Goal: Find specific page/section: Find specific page/section

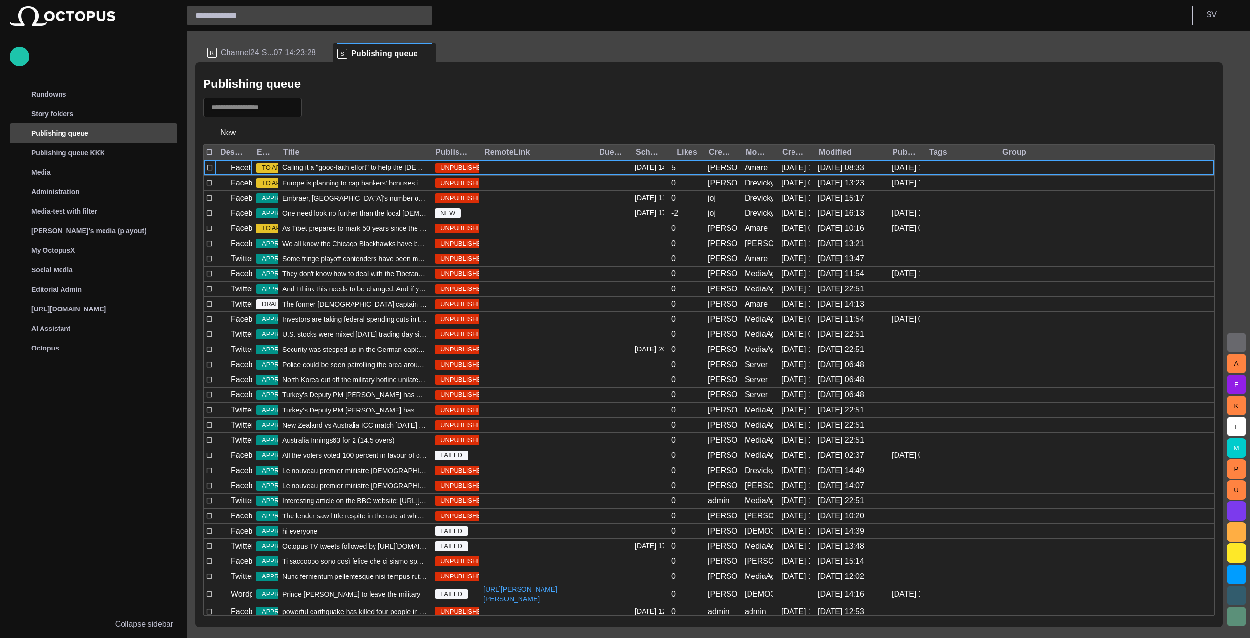
click at [1231, 341] on button "button" at bounding box center [1236, 343] width 20 height 20
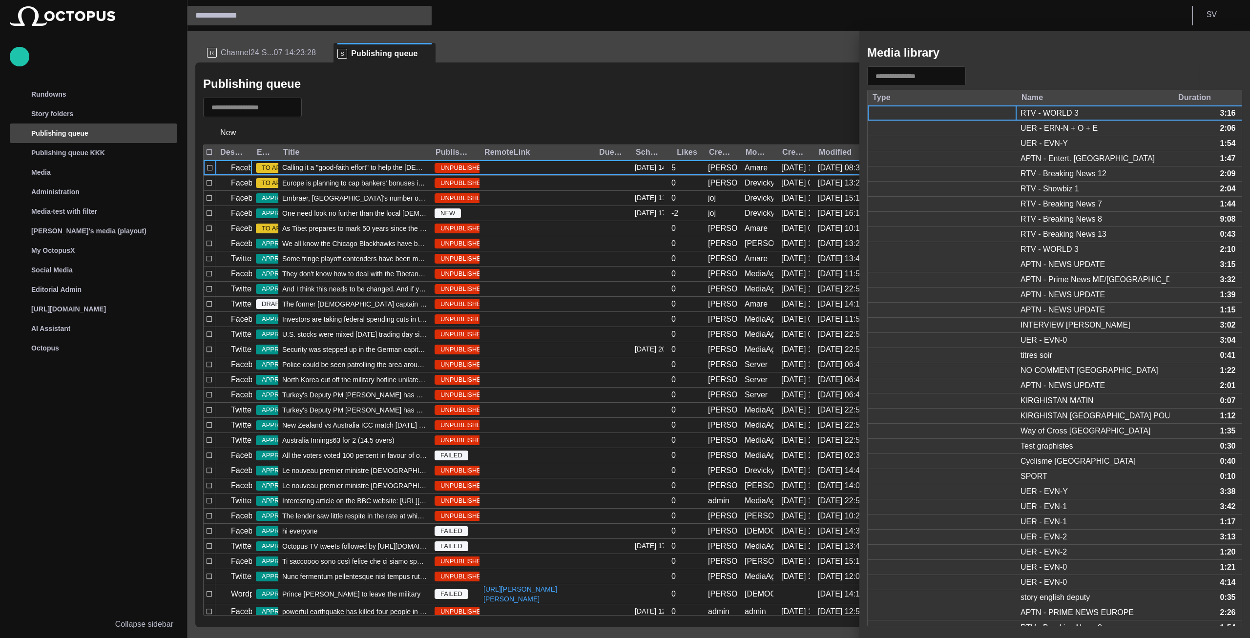
click at [1178, 73] on button "button" at bounding box center [1185, 76] width 20 height 20
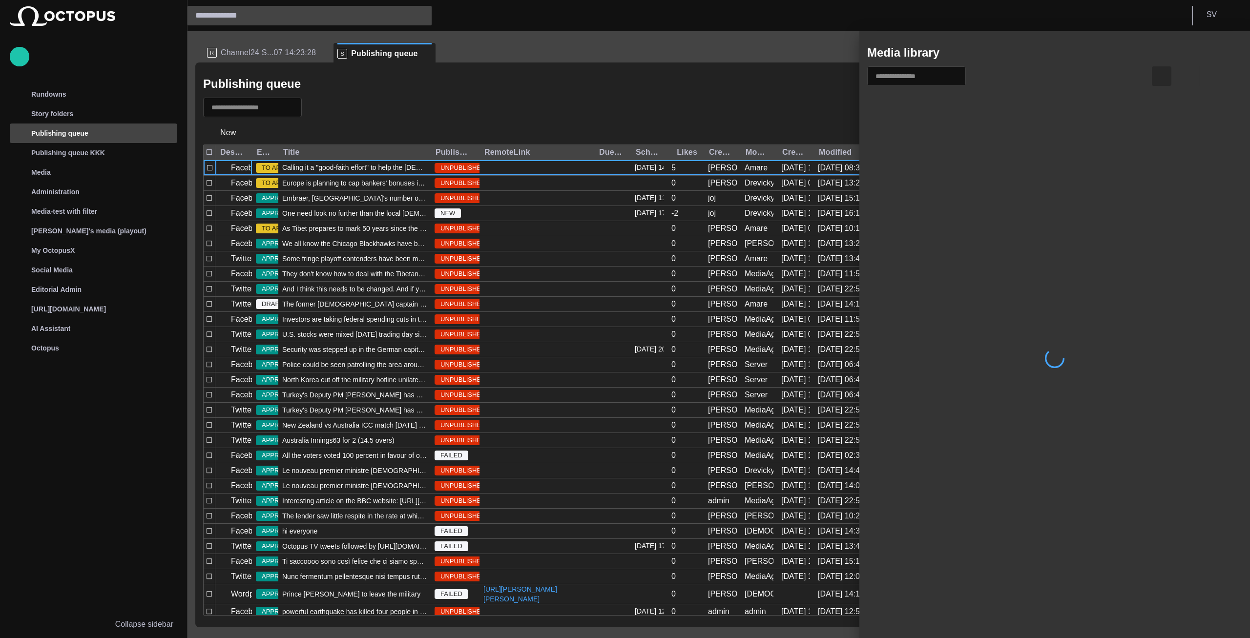
click at [1163, 75] on span "button" at bounding box center [1161, 76] width 12 height 12
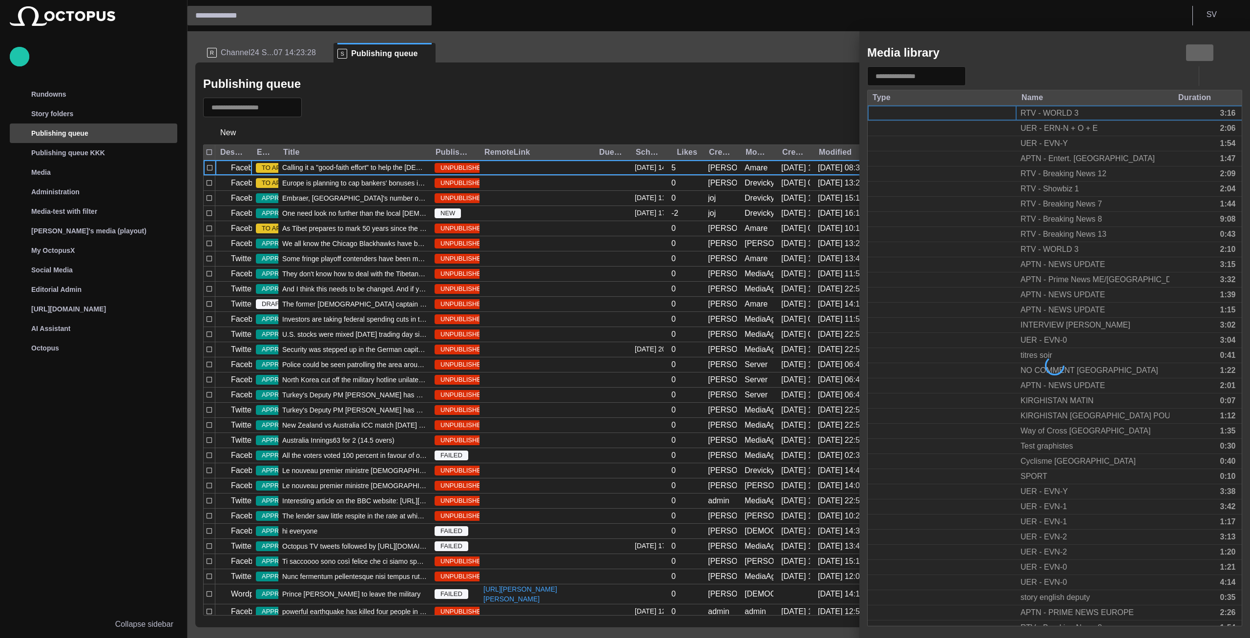
click at [1200, 50] on span "button" at bounding box center [1199, 53] width 12 height 12
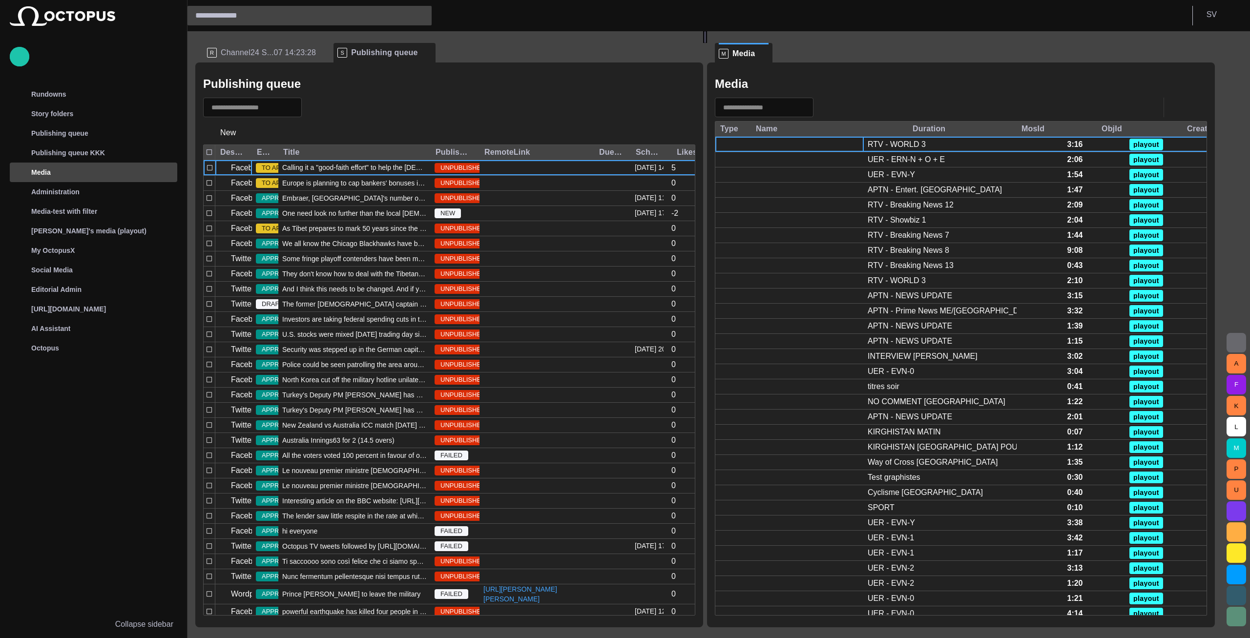
drag, startPoint x: 870, startPoint y: 128, endPoint x: 751, endPoint y: 163, distance: 124.5
click at [753, 129] on div at bounding box center [750, 129] width 5 height 15
click at [281, 147] on div at bounding box center [278, 152] width 5 height 15
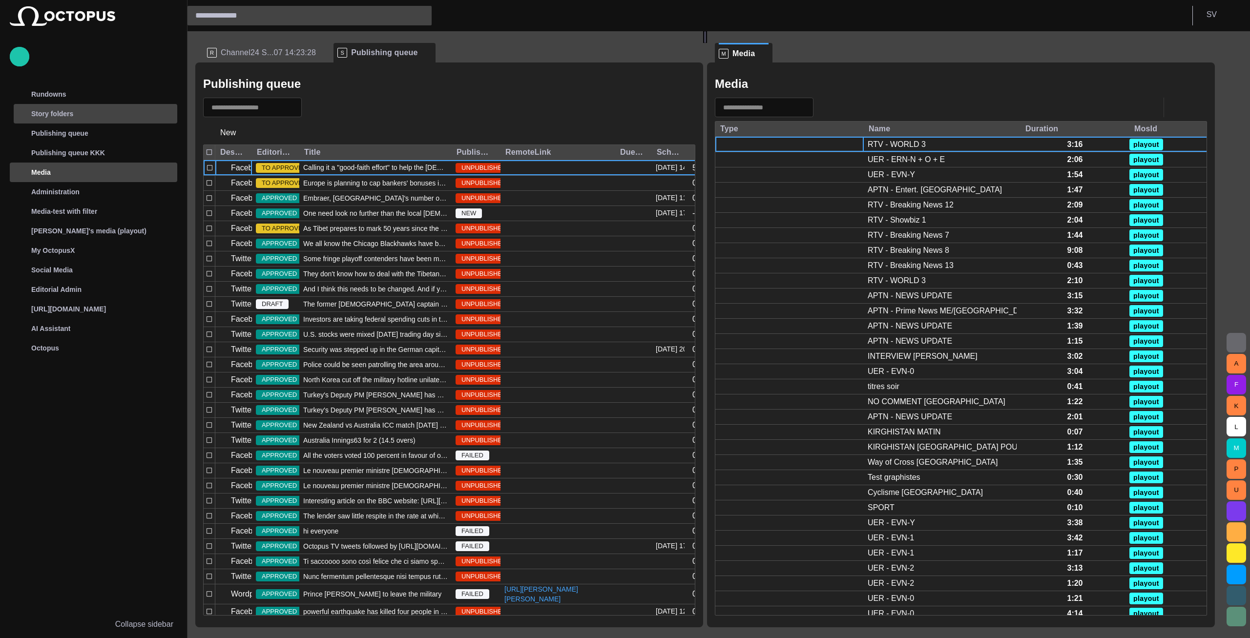
click at [77, 118] on div "Story folders" at bounding box center [87, 114] width 142 height 16
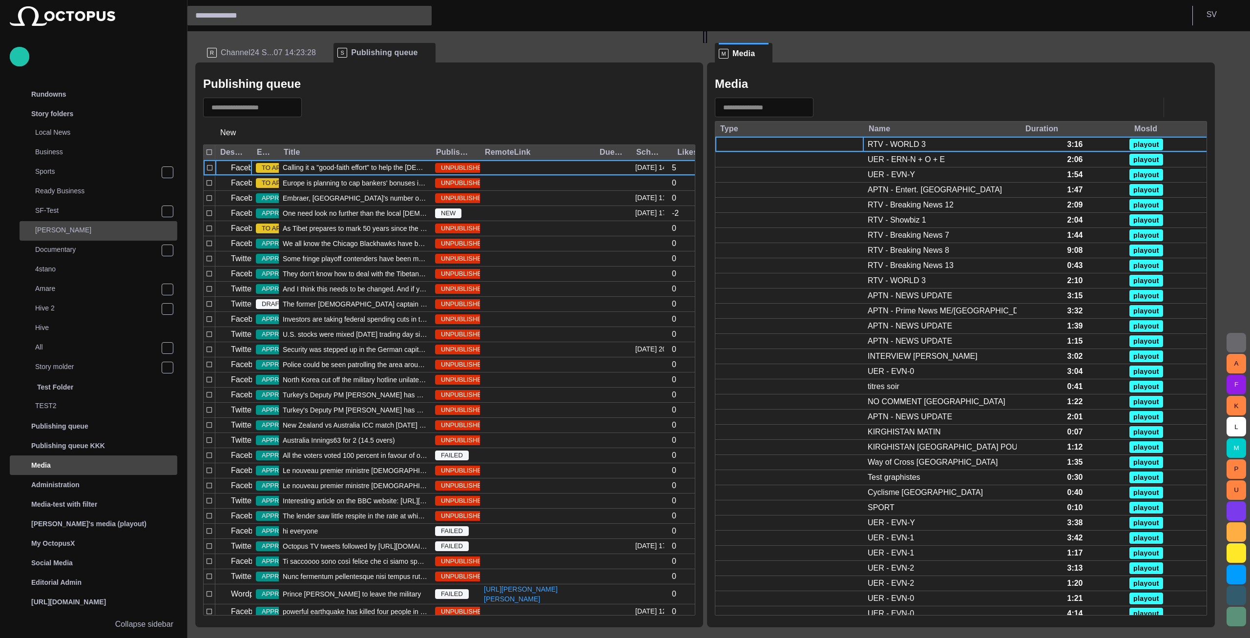
click at [61, 229] on p "[PERSON_NAME]" at bounding box center [106, 230] width 142 height 10
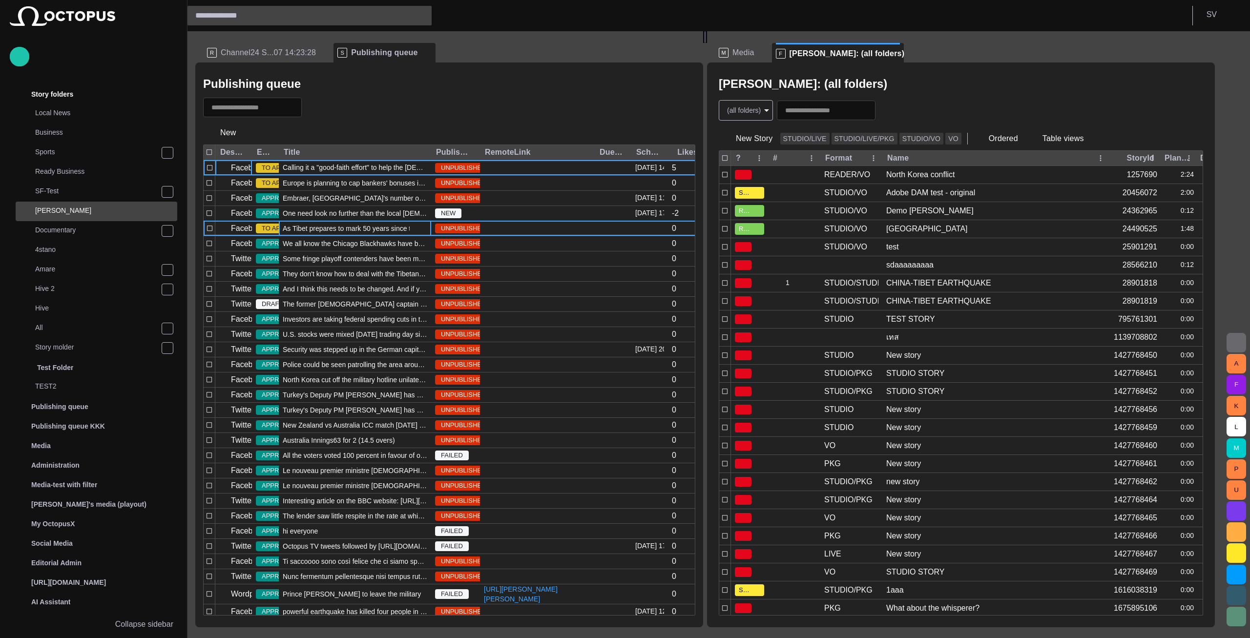
click at [353, 230] on span "As Tibet prepares to mark 50 years since the Dalai Lama fled" at bounding box center [355, 229] width 144 height 10
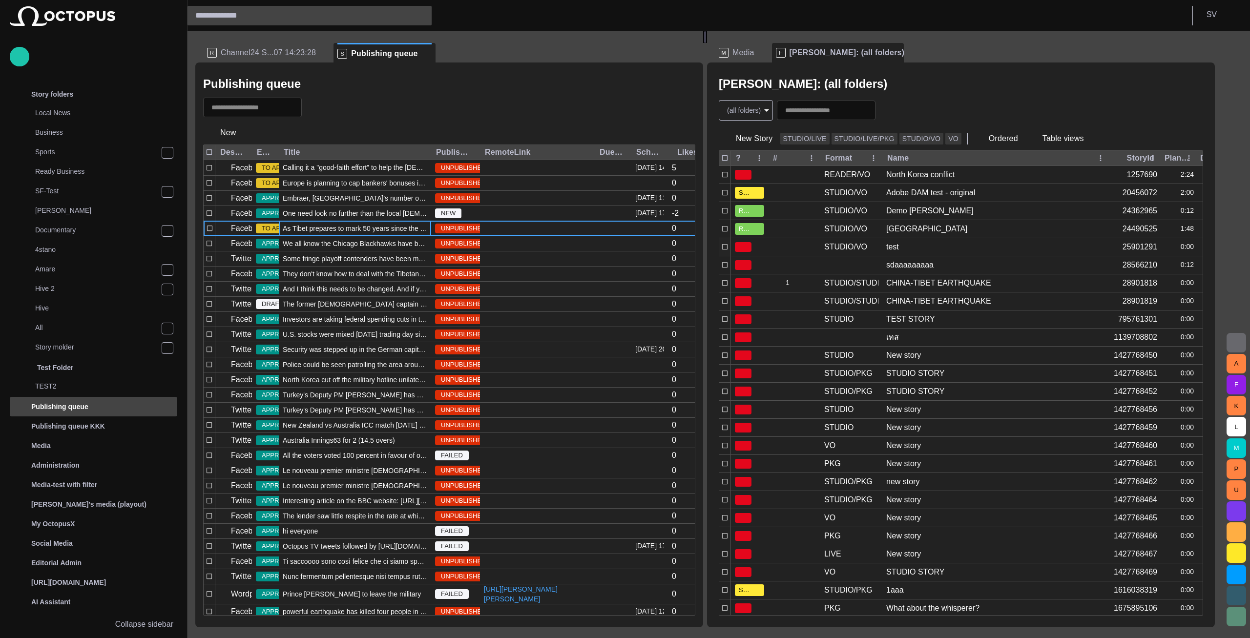
scroll to position [36, 0]
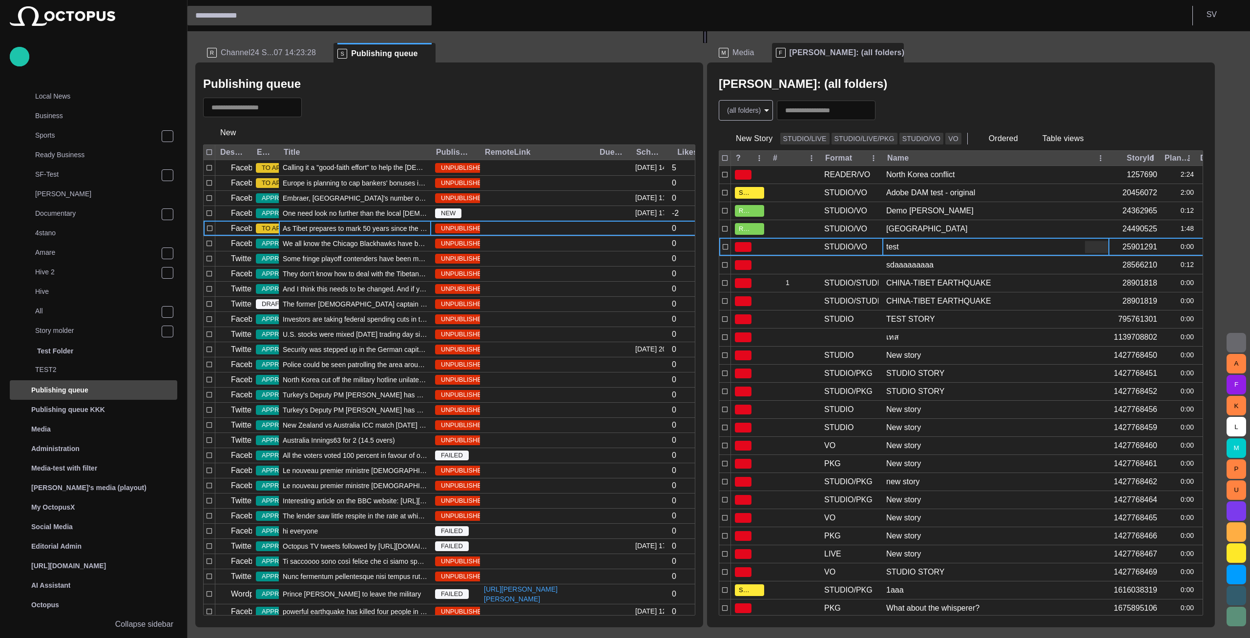
click at [922, 239] on div "test" at bounding box center [995, 247] width 227 height 18
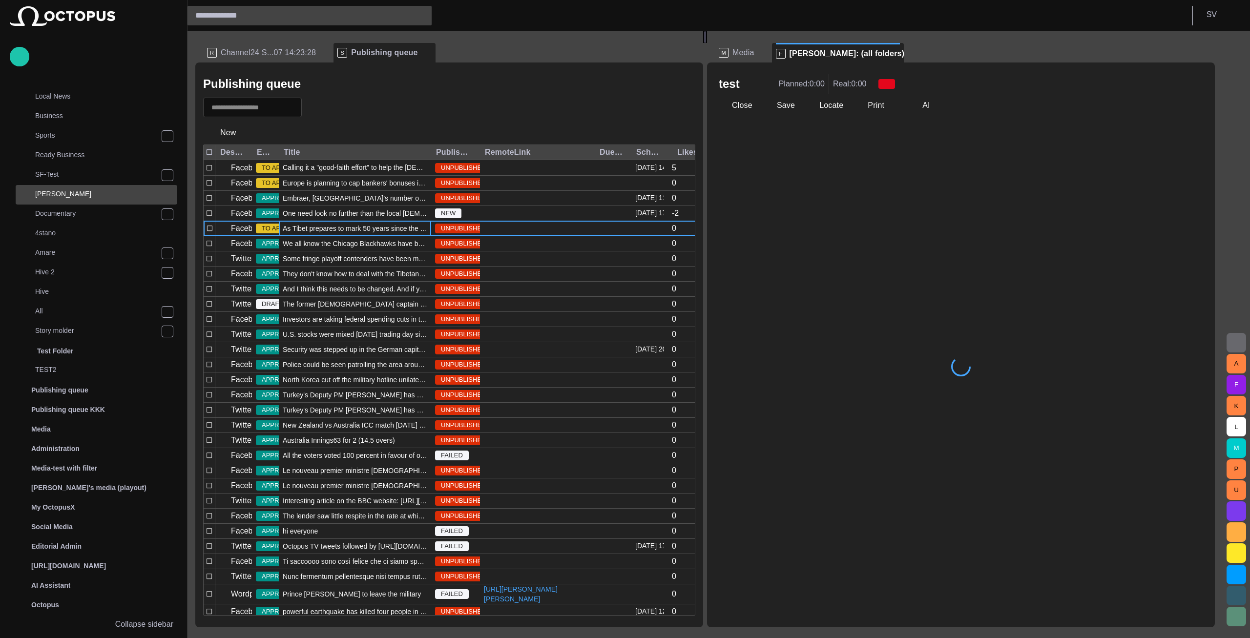
scroll to position [20, 0]
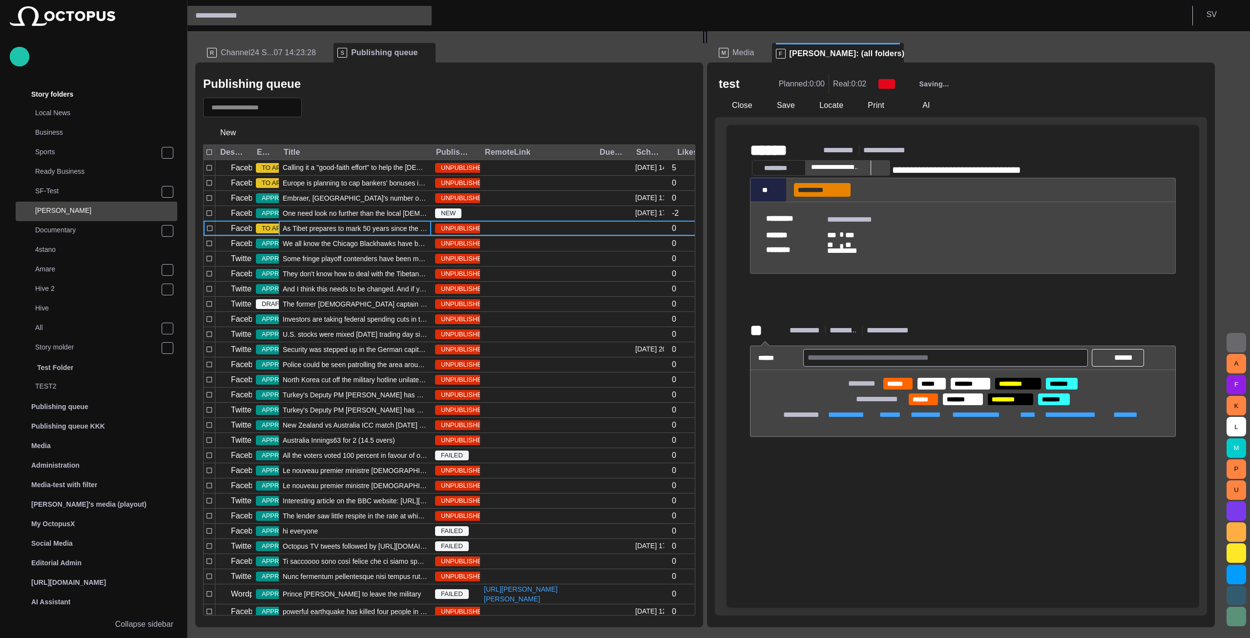
click at [851, 321] on div "**********" at bounding box center [963, 240] width 426 height 161
click at [848, 317] on div "**********" at bounding box center [963, 240] width 426 height 161
click at [823, 202] on div "**********" at bounding box center [963, 240] width 426 height 161
click at [820, 187] on div "**********" at bounding box center [963, 240] width 426 height 161
click at [837, 321] on div "**********" at bounding box center [963, 240] width 426 height 161
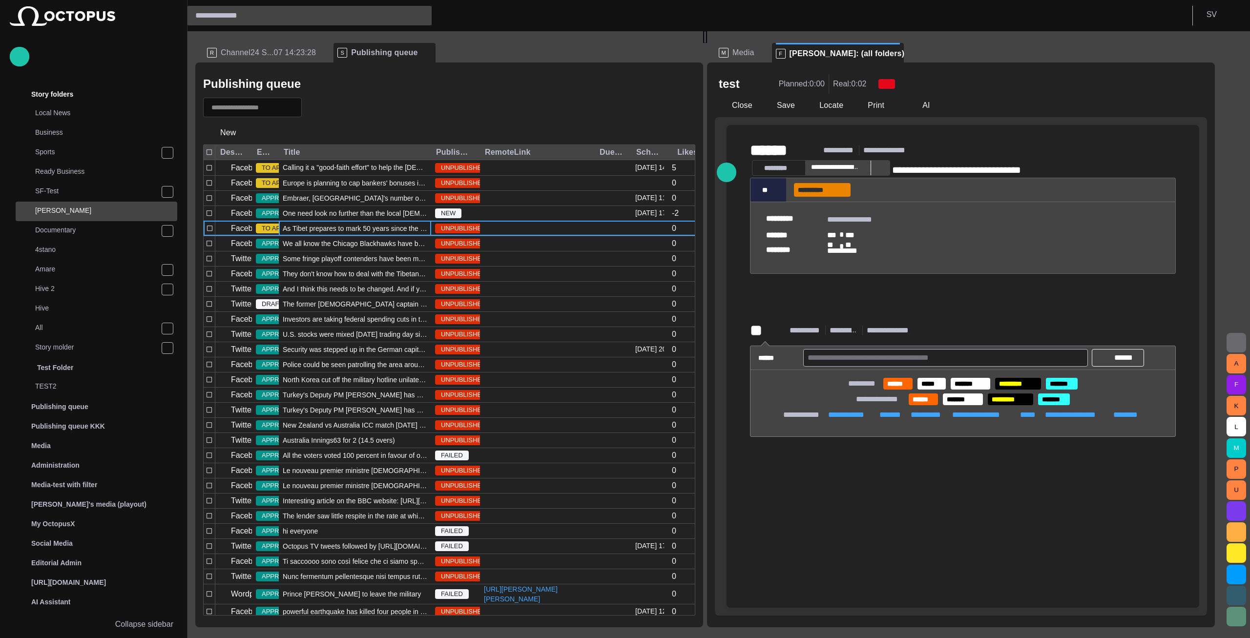
click at [744, 101] on button "Close" at bounding box center [735, 106] width 41 height 18
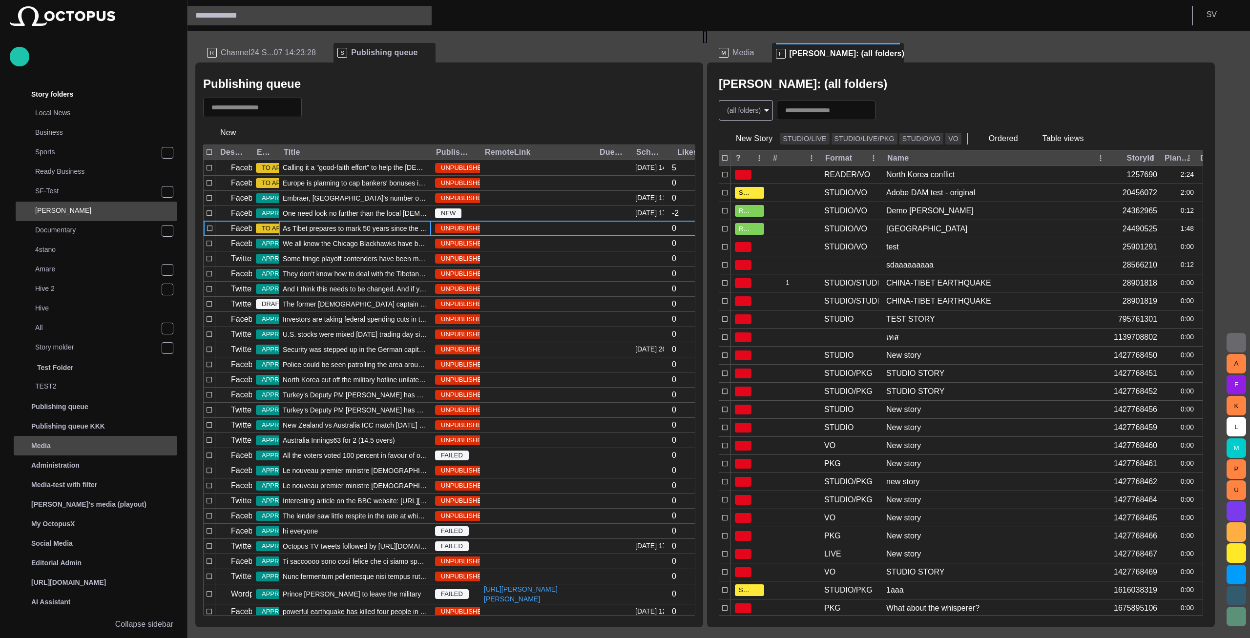
scroll to position [36, 0]
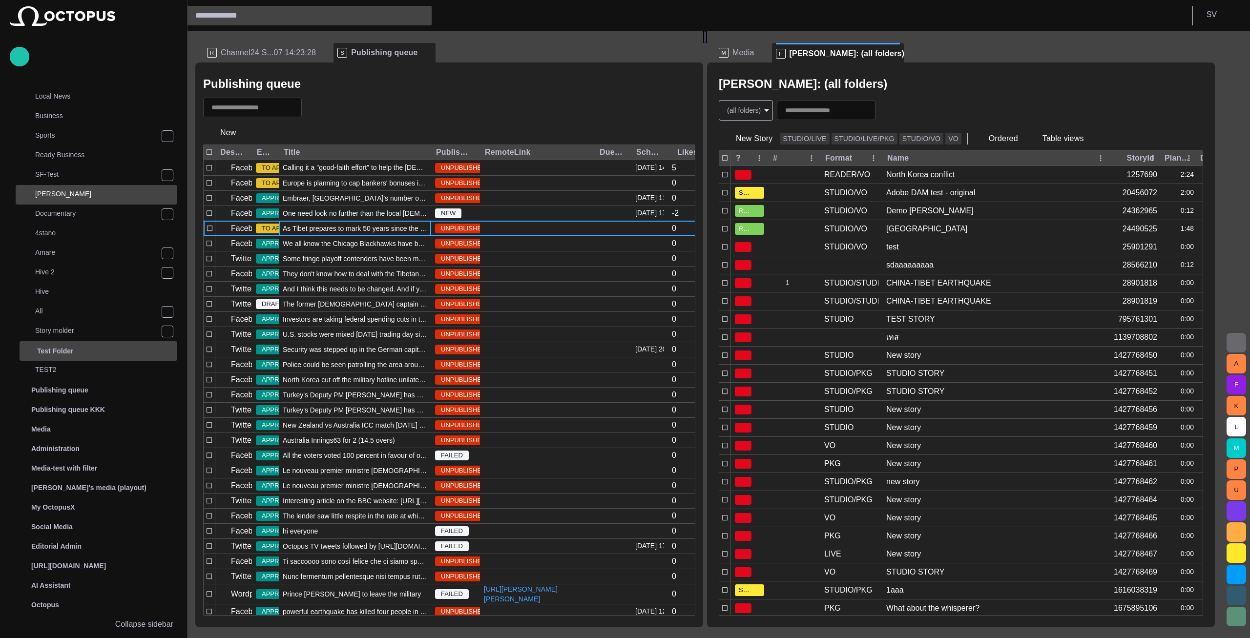
click at [99, 352] on div "Test Folder" at bounding box center [89, 351] width 136 height 16
click at [129, 412] on div "Publishing queue KKK" at bounding box center [87, 410] width 142 height 16
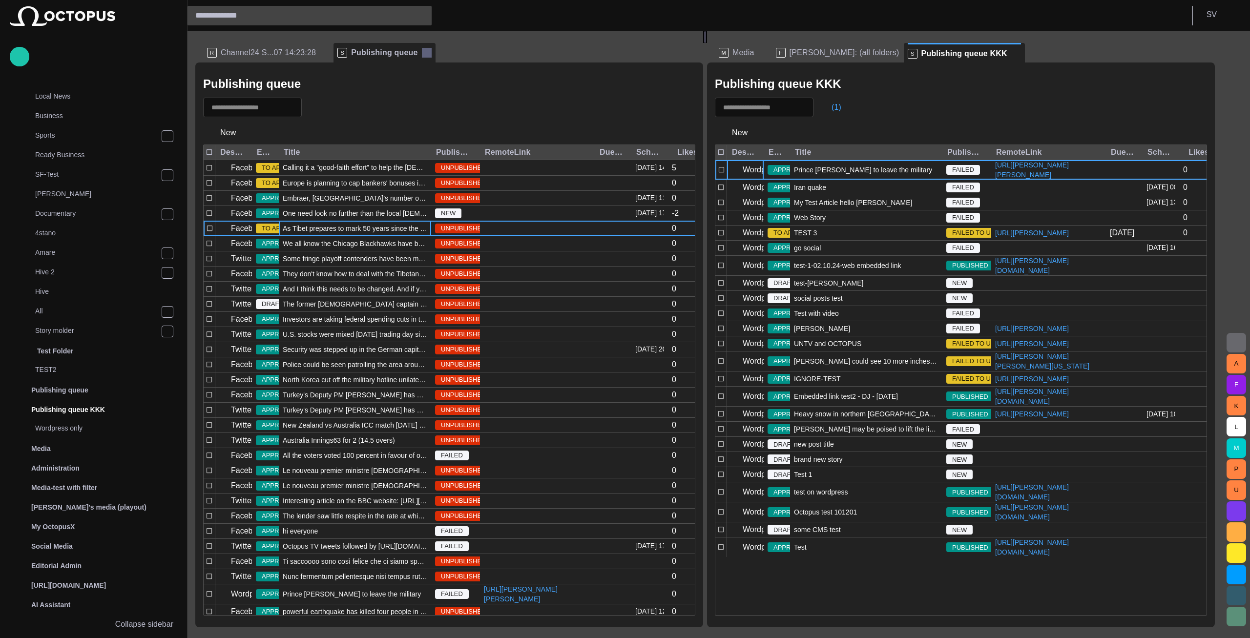
click at [422, 52] on span at bounding box center [427, 53] width 10 height 10
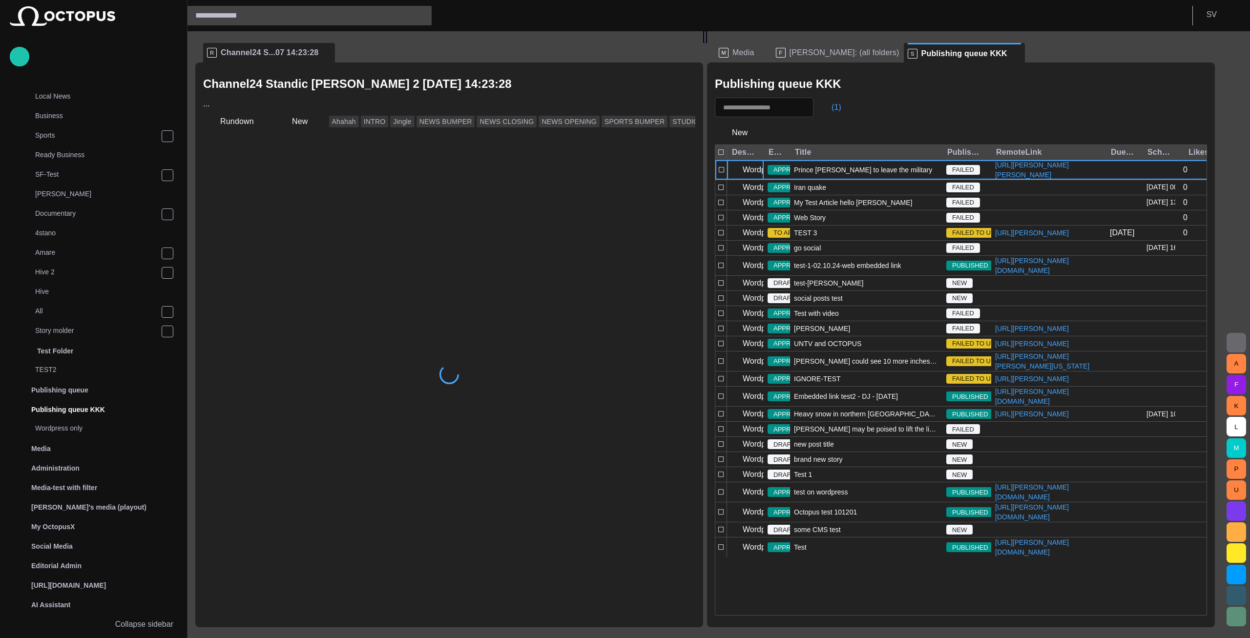
click at [1011, 54] on span at bounding box center [1016, 54] width 10 height 10
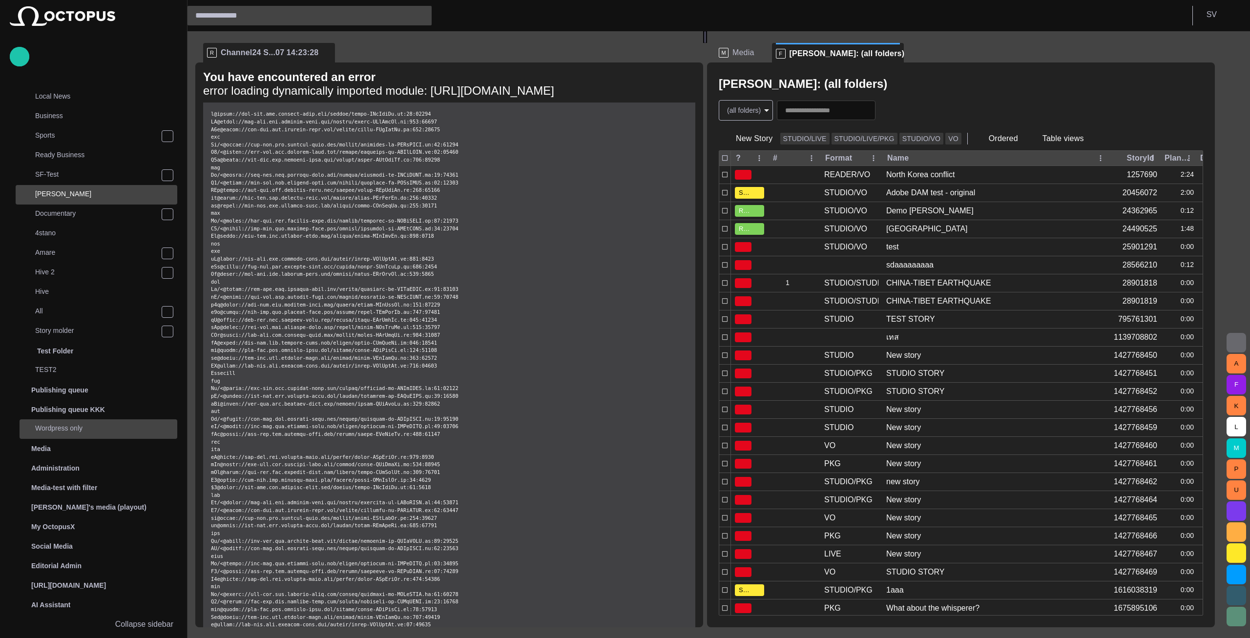
scroll to position [20, 0]
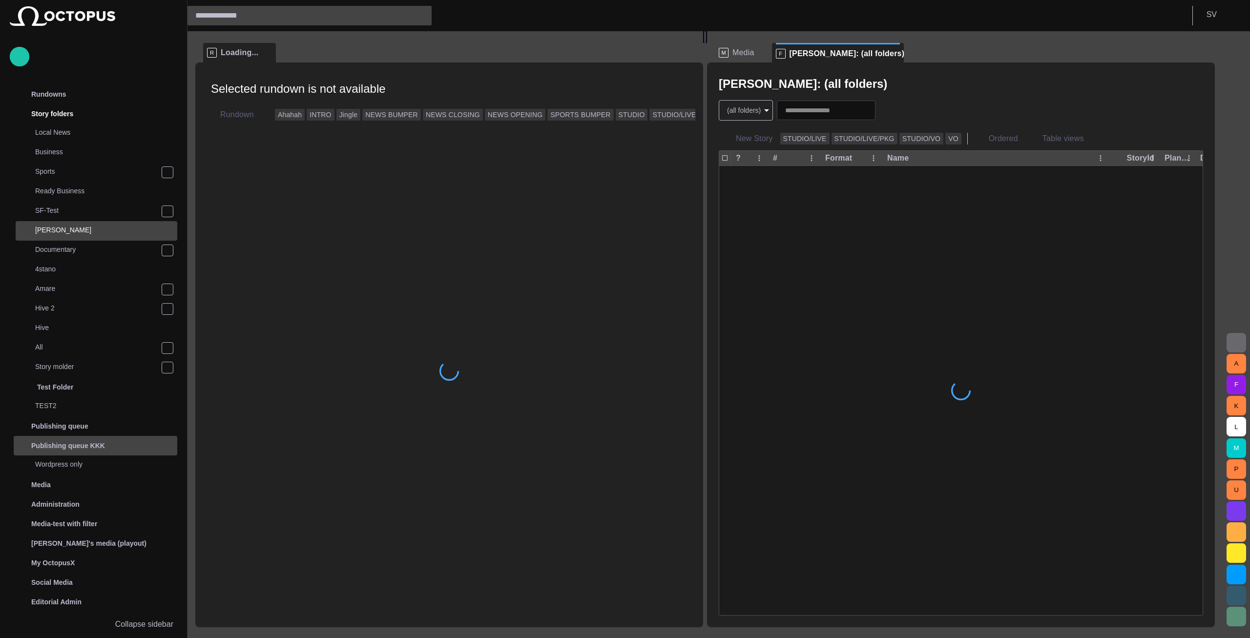
click at [166, 442] on span "main menu" at bounding box center [168, 446] width 8 height 8
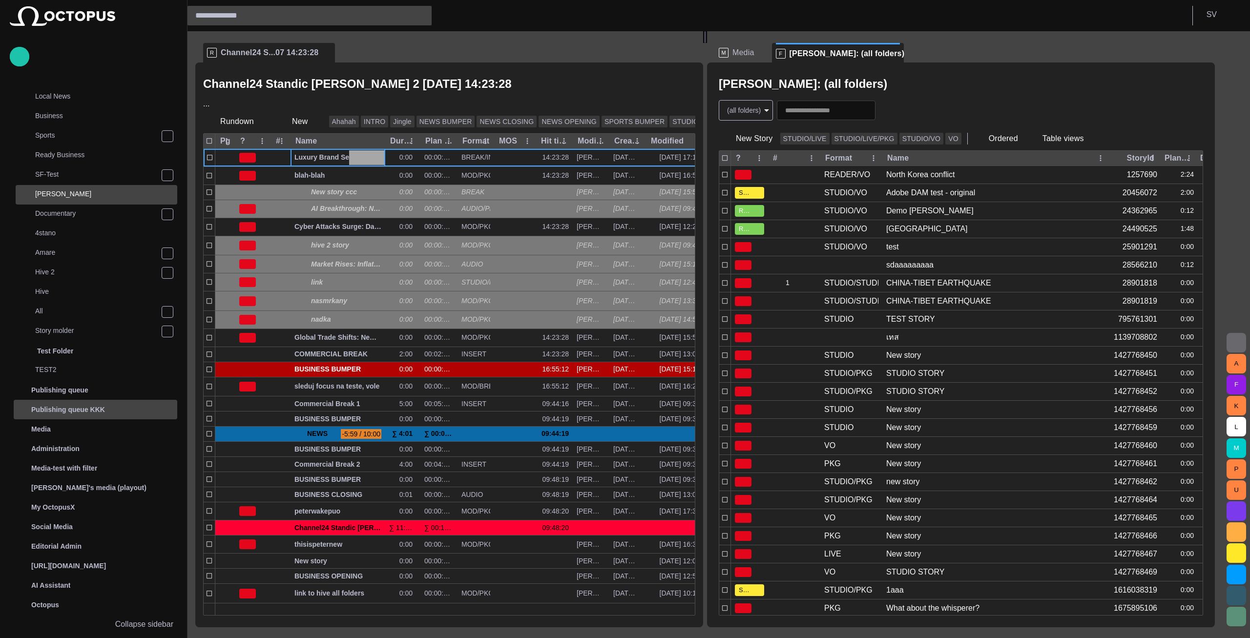
click at [96, 409] on p "Publishing queue KKK" at bounding box center [68, 410] width 74 height 10
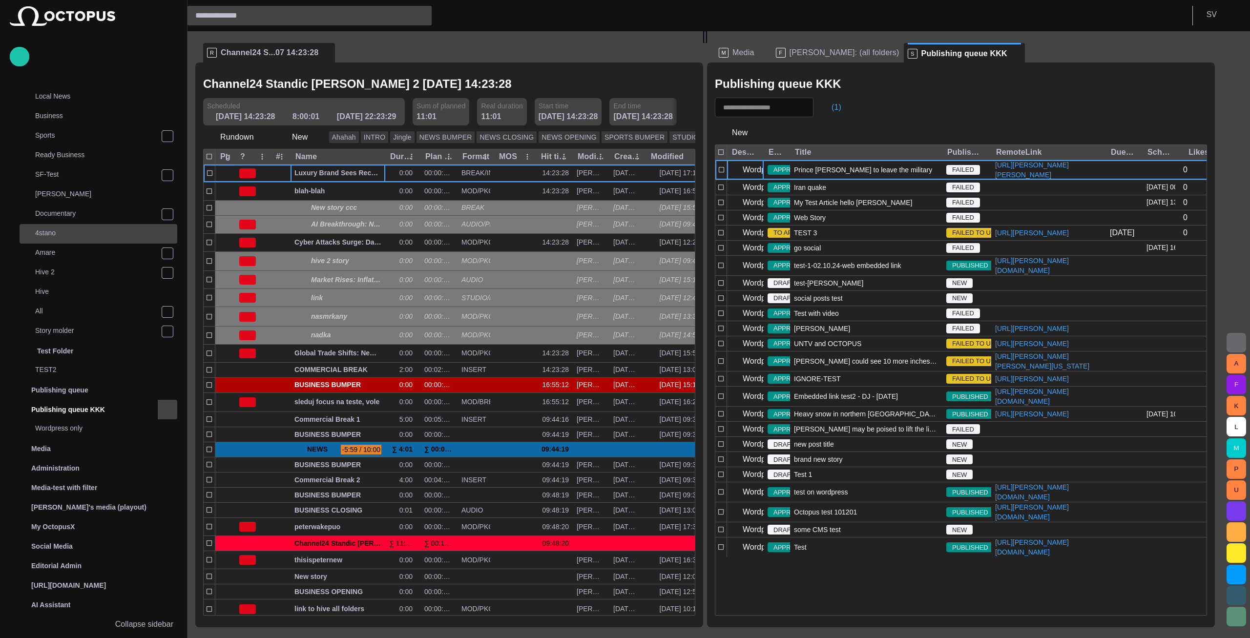
scroll to position [0, 0]
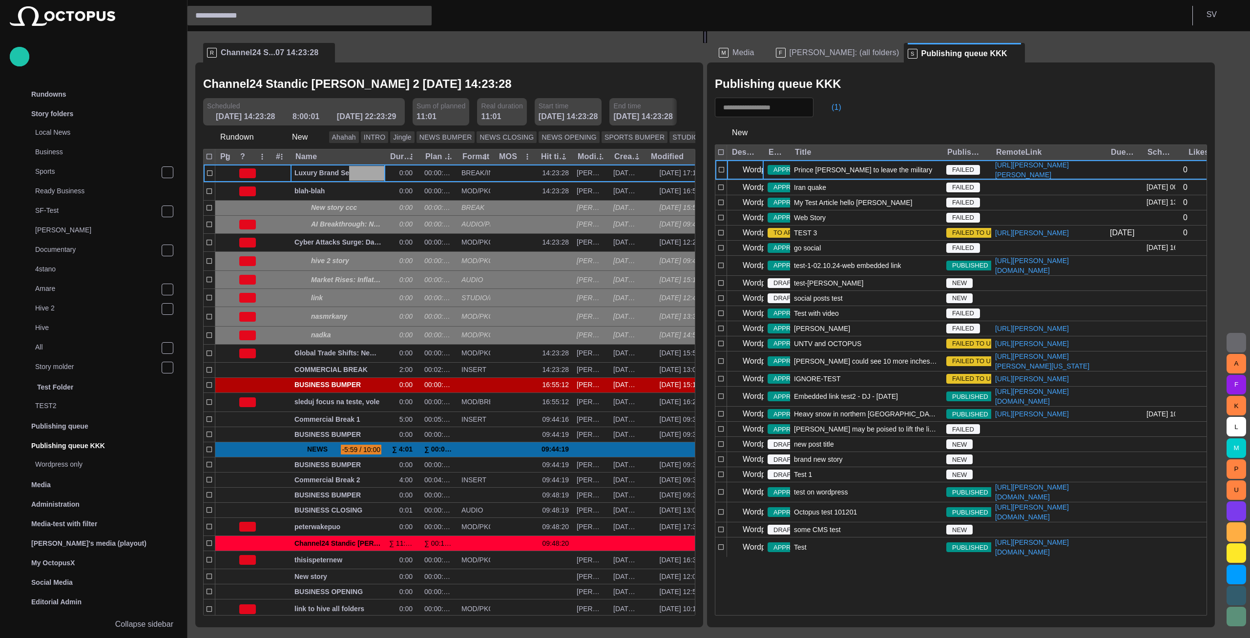
click at [316, 38] on div "R Channel24 S...07 14:23:28 Channel24 Standic [PERSON_NAME] 2 [DATE] 14:23:28 S…" at bounding box center [449, 329] width 508 height 596
